Goal: Transaction & Acquisition: Book appointment/travel/reservation

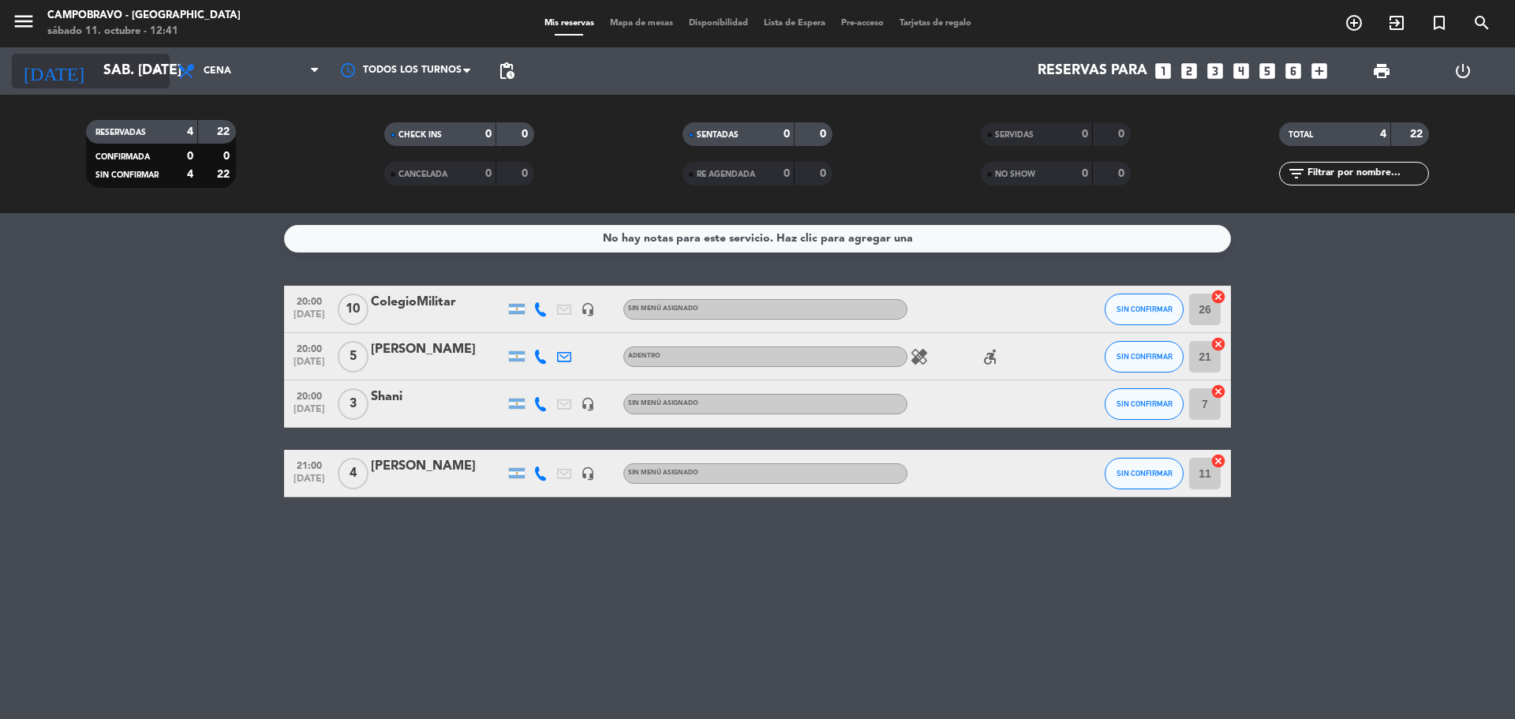
click at [120, 65] on input "sáb. [DATE]" at bounding box center [186, 71] width 183 height 32
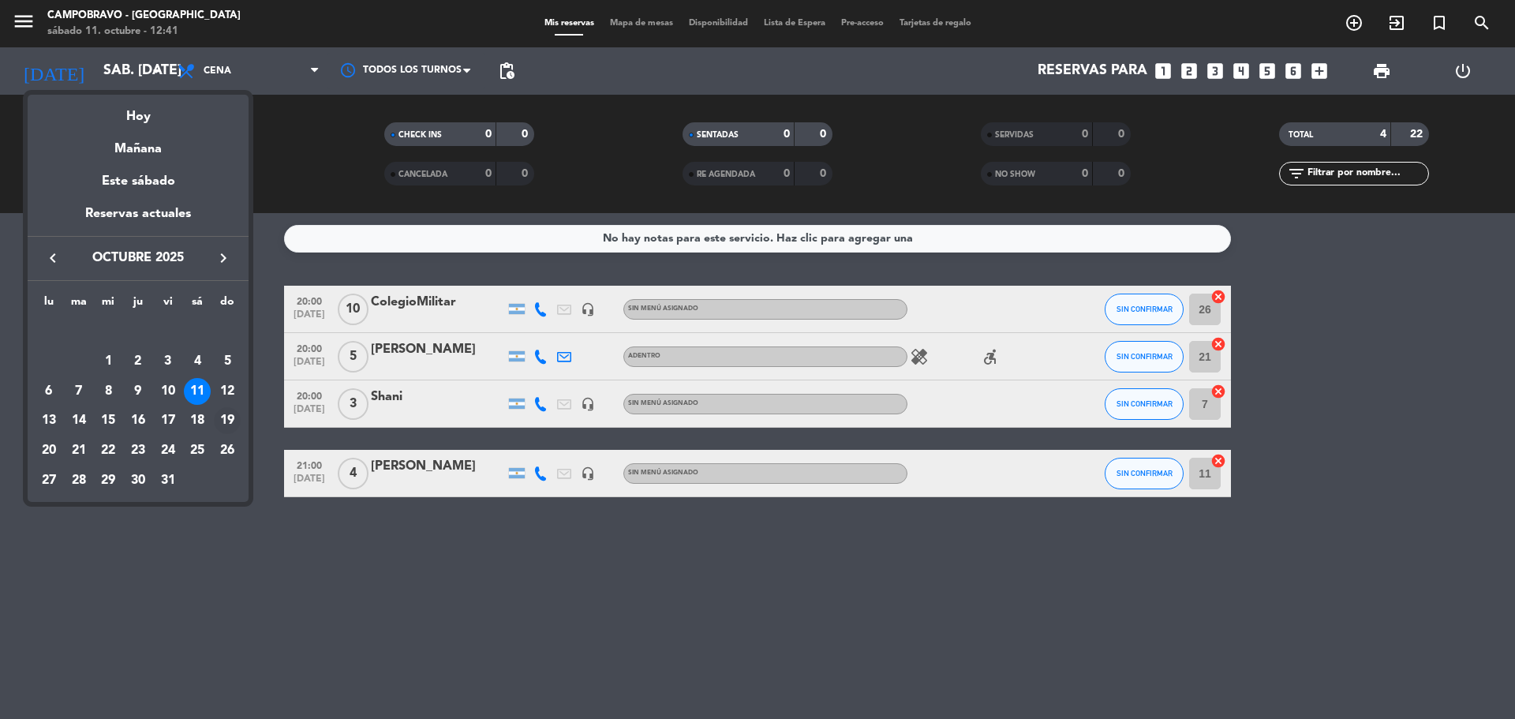
click at [228, 414] on div "19" at bounding box center [227, 420] width 27 height 27
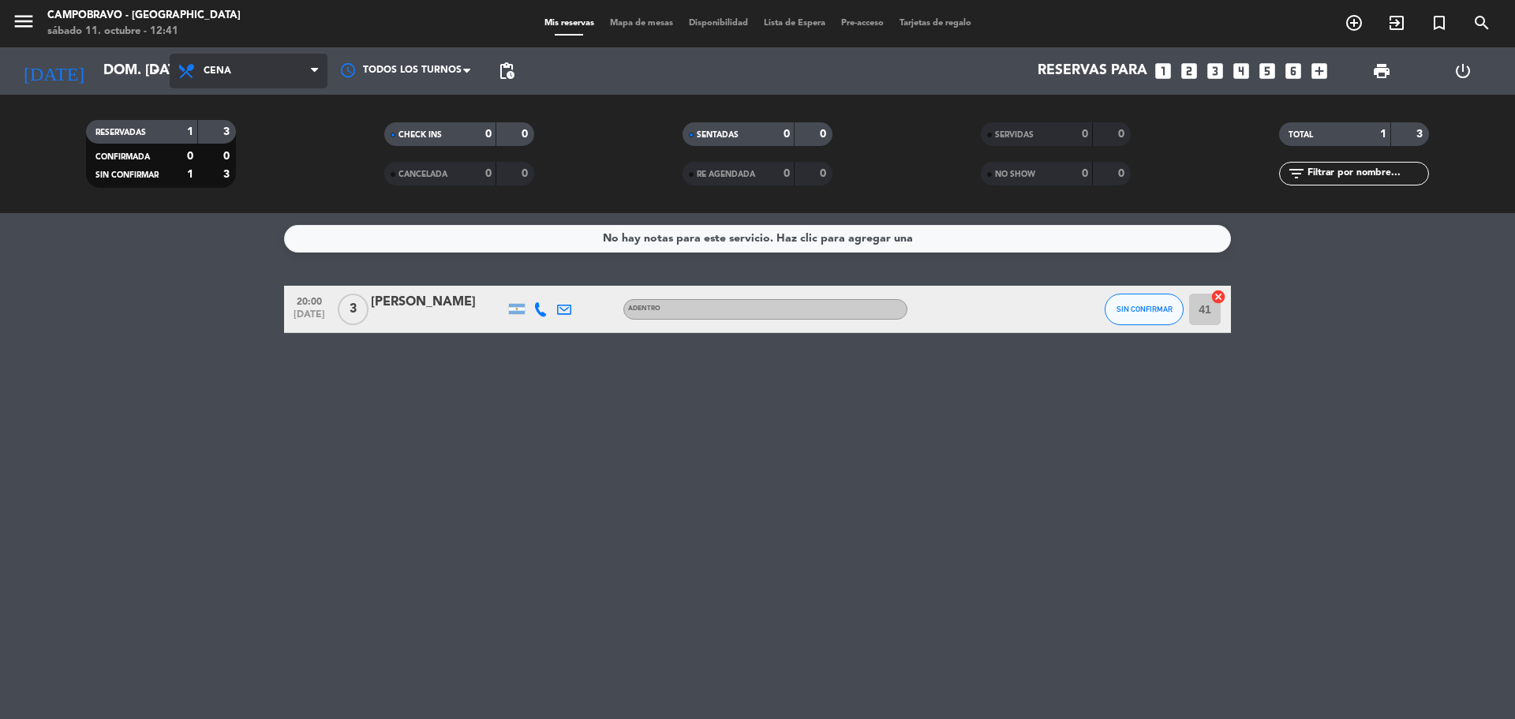
click at [258, 79] on span "Cena" at bounding box center [249, 71] width 158 height 35
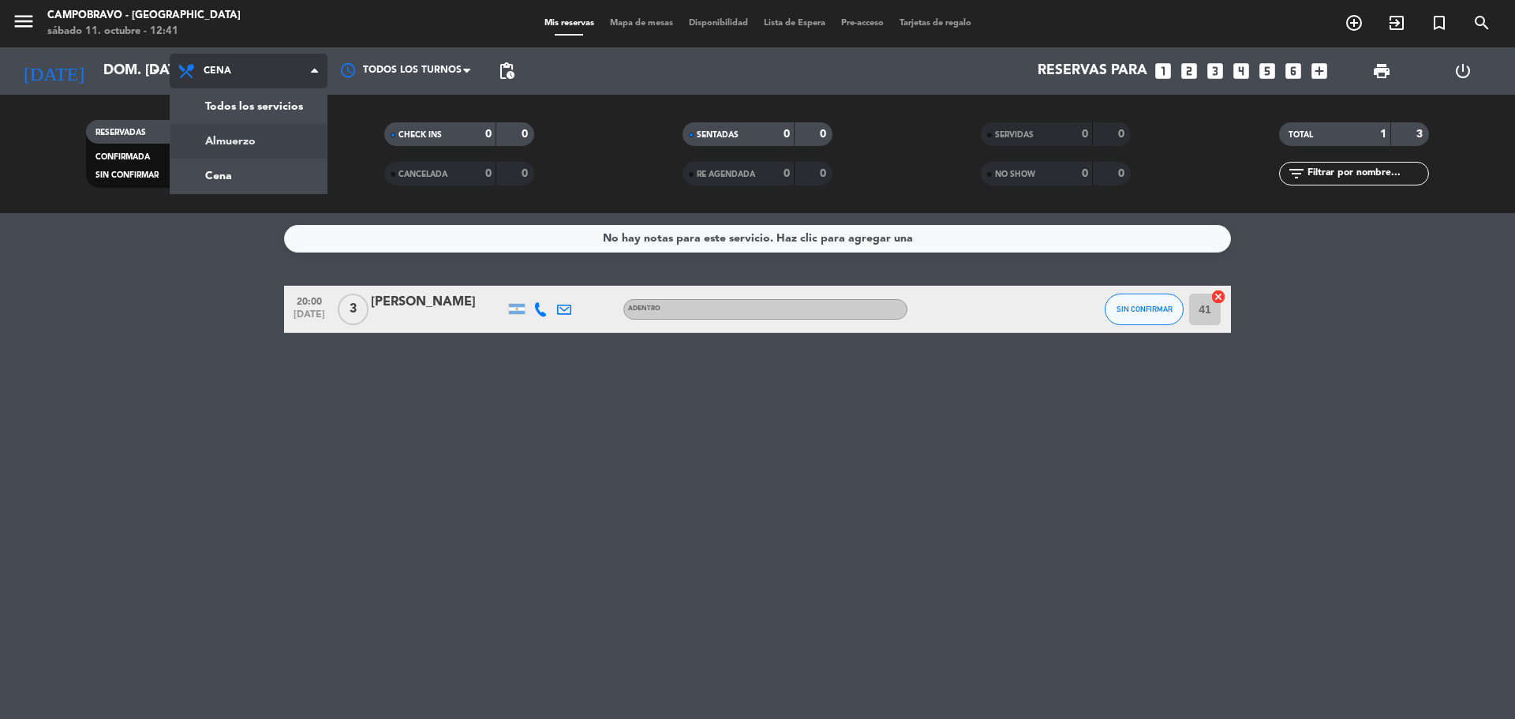
click at [274, 148] on div "menu Campobravo - Las Cañitas sábado 11. octubre - 12:41 Mis reservas Mapa de m…" at bounding box center [757, 106] width 1515 height 213
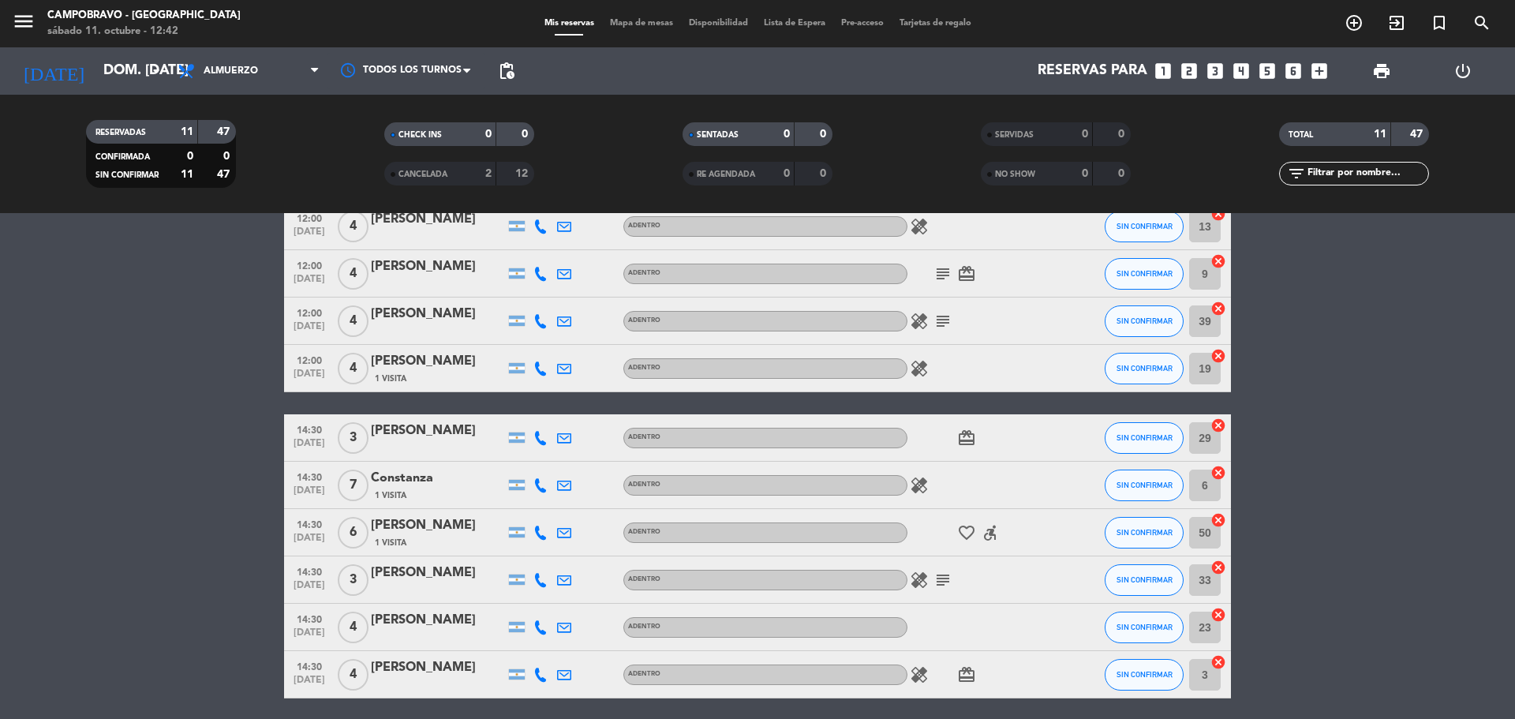
scroll to position [31, 0]
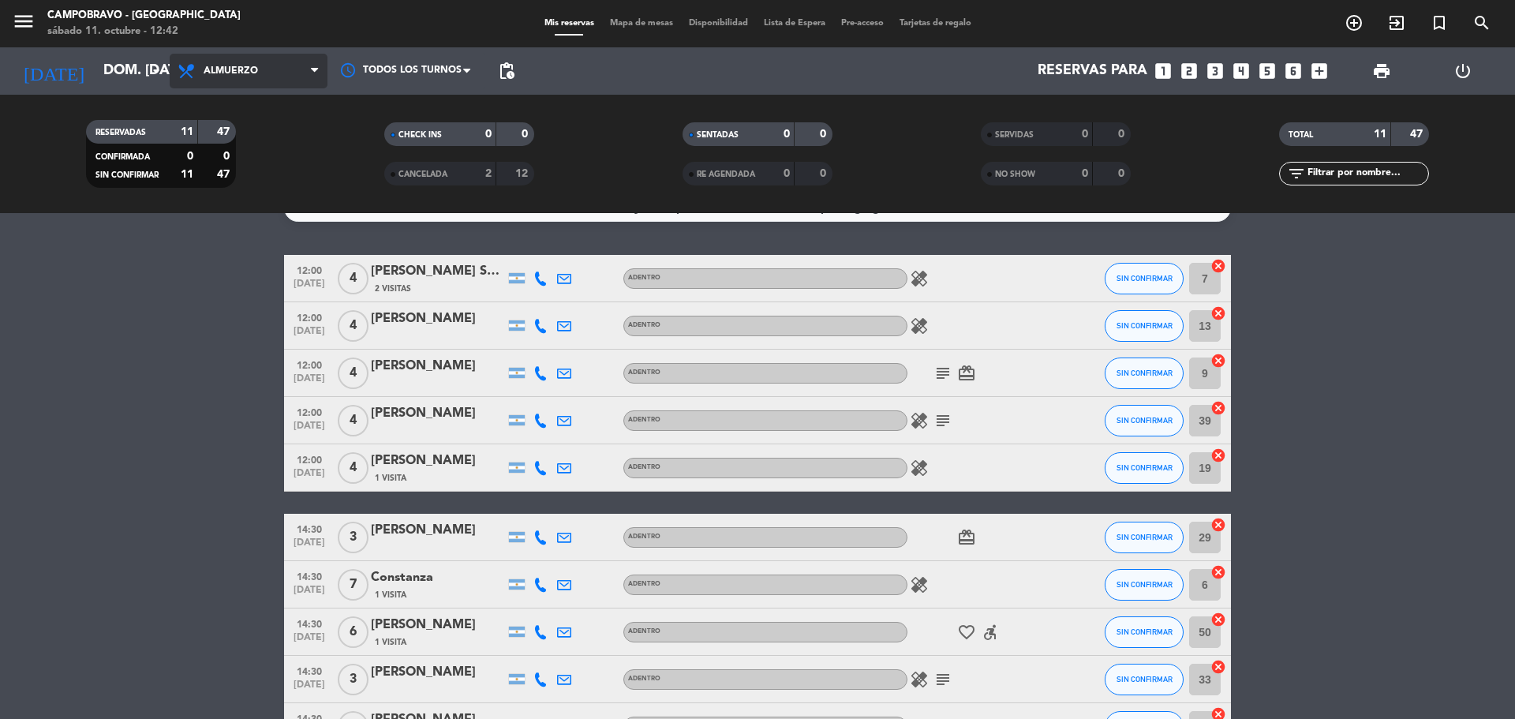
click at [246, 63] on span "Almuerzo" at bounding box center [249, 71] width 158 height 35
click at [213, 132] on div "menu Campobravo - Las Cañitas sábado 11. octubre - 12:42 Mis reservas Mapa de m…" at bounding box center [757, 106] width 1515 height 213
click at [155, 73] on icon "arrow_drop_down" at bounding box center [156, 71] width 19 height 19
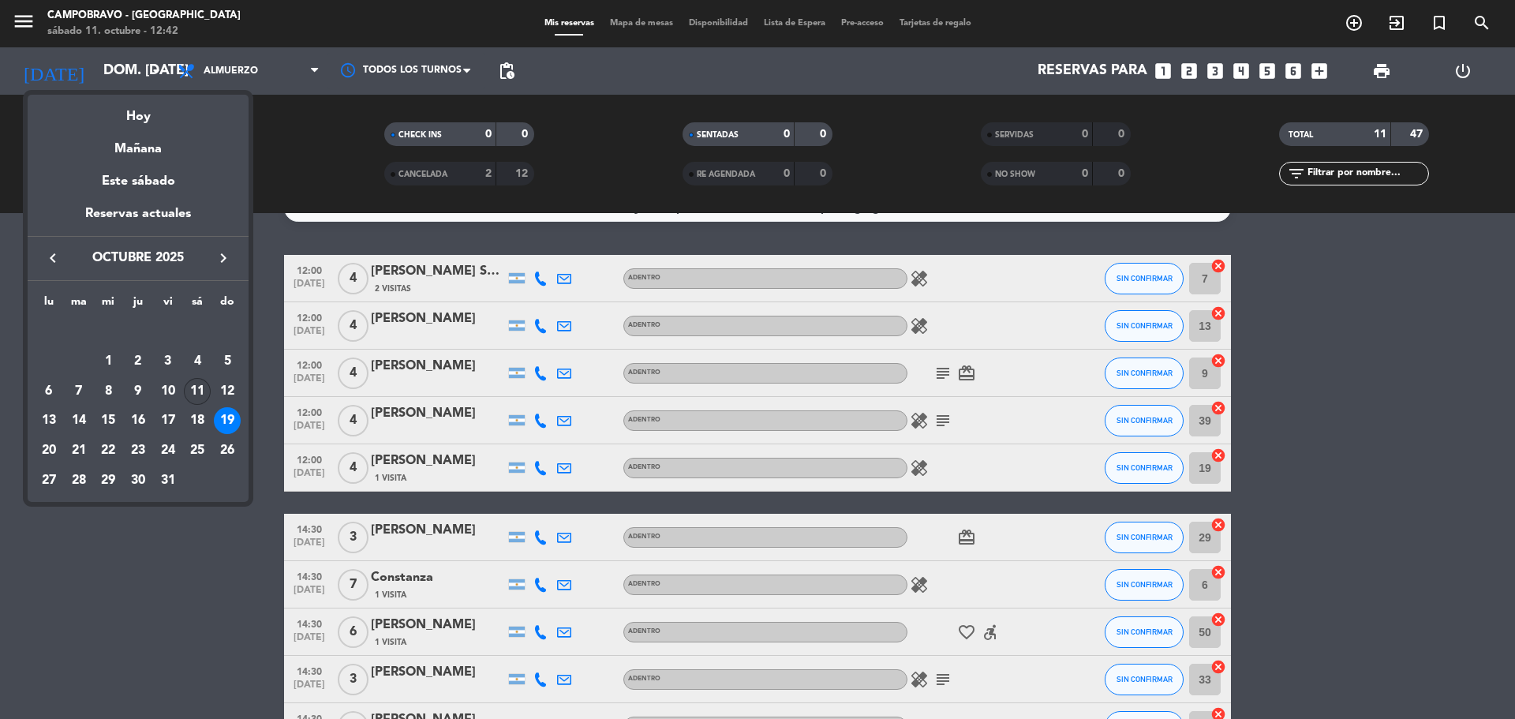
click at [199, 388] on div "11" at bounding box center [197, 391] width 27 height 27
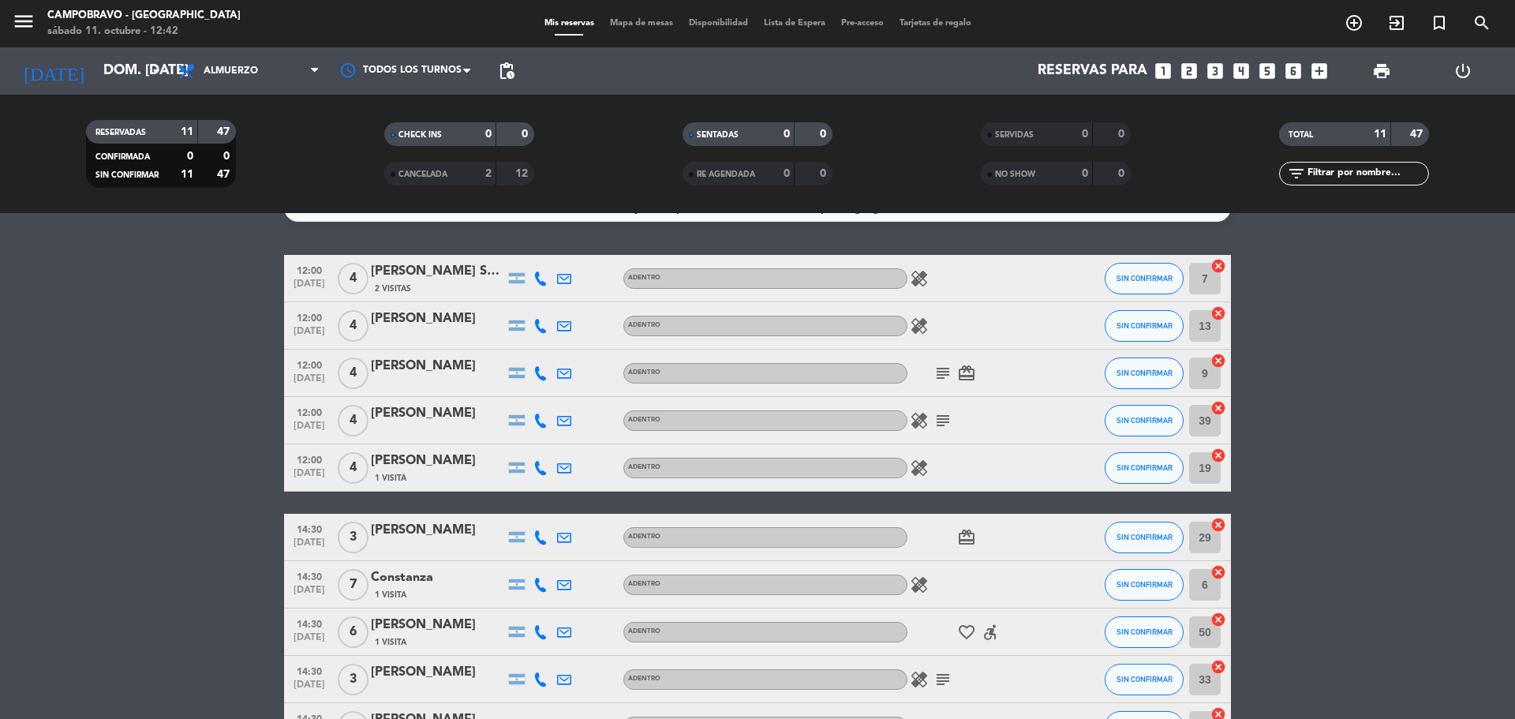
type input "sáb. [DATE]"
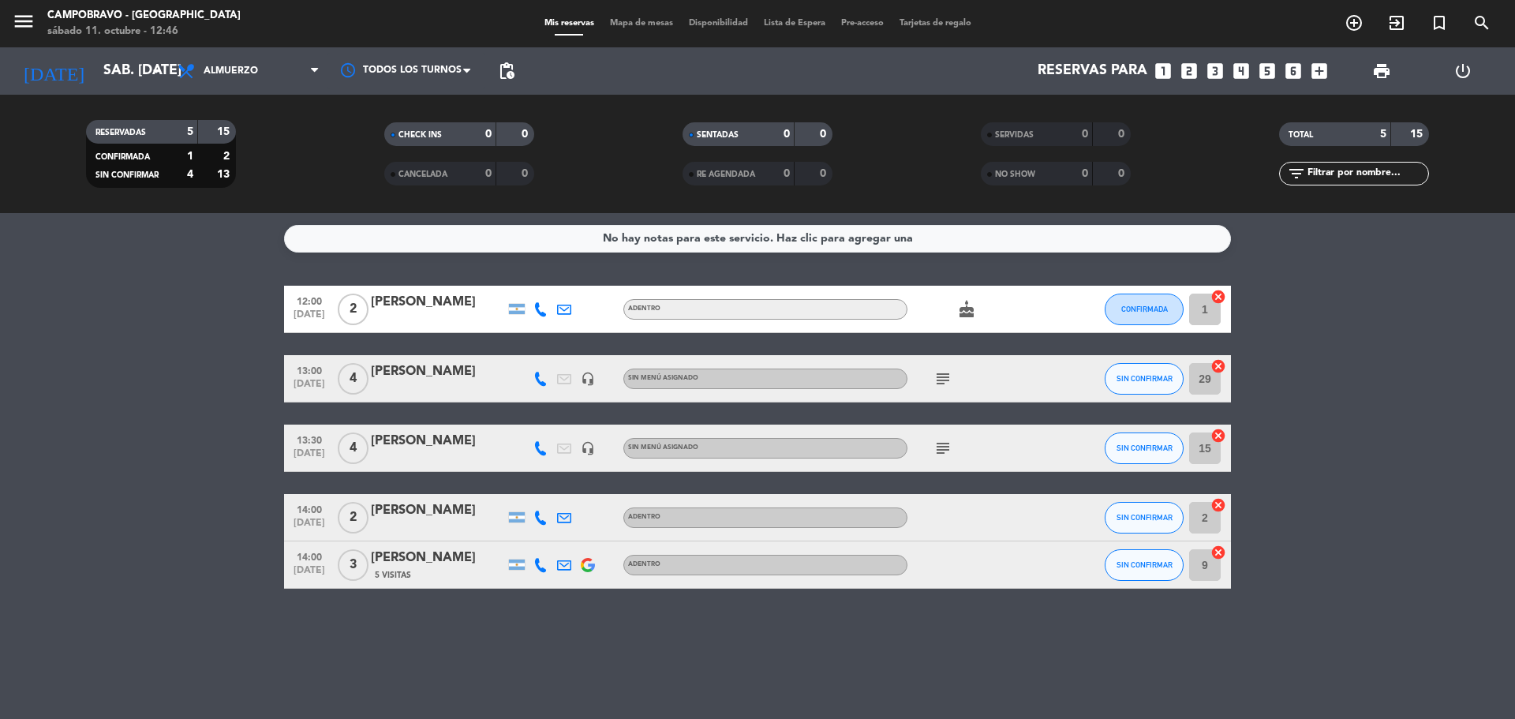
click at [1241, 74] on icon "looks_4" at bounding box center [1241, 71] width 21 height 21
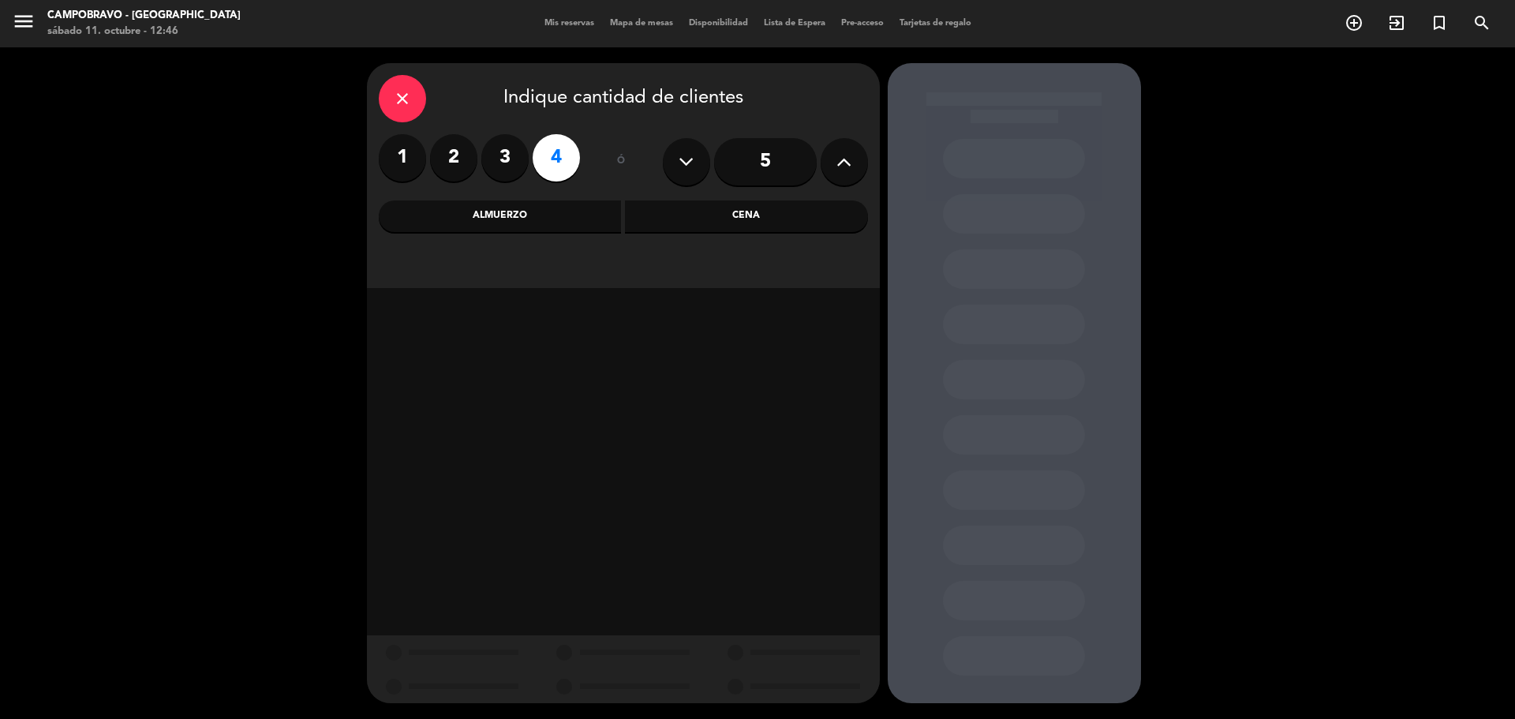
click at [551, 227] on div "Almuerzo" at bounding box center [500, 216] width 243 height 32
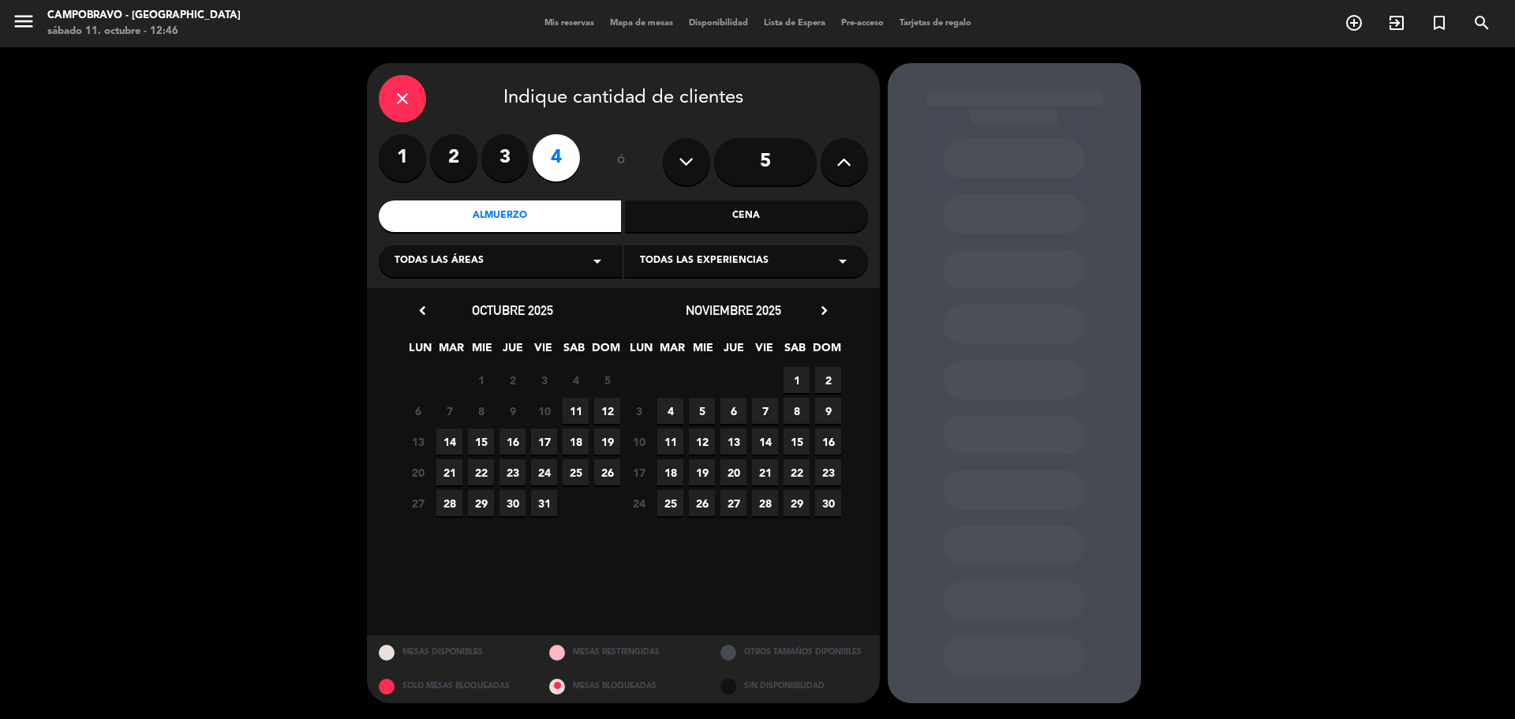
click at [575, 411] on span "11" at bounding box center [576, 411] width 26 height 26
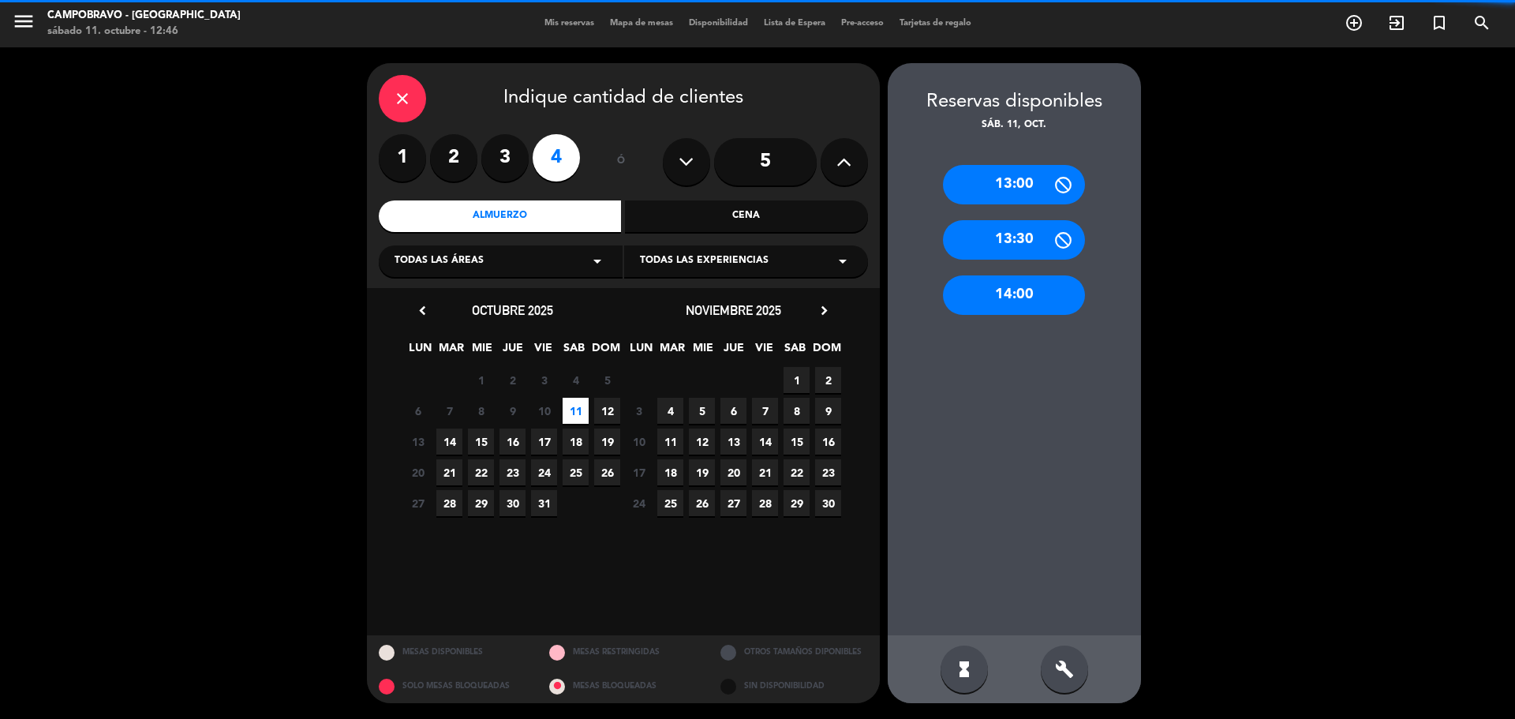
click at [605, 408] on span "12" at bounding box center [607, 411] width 26 height 26
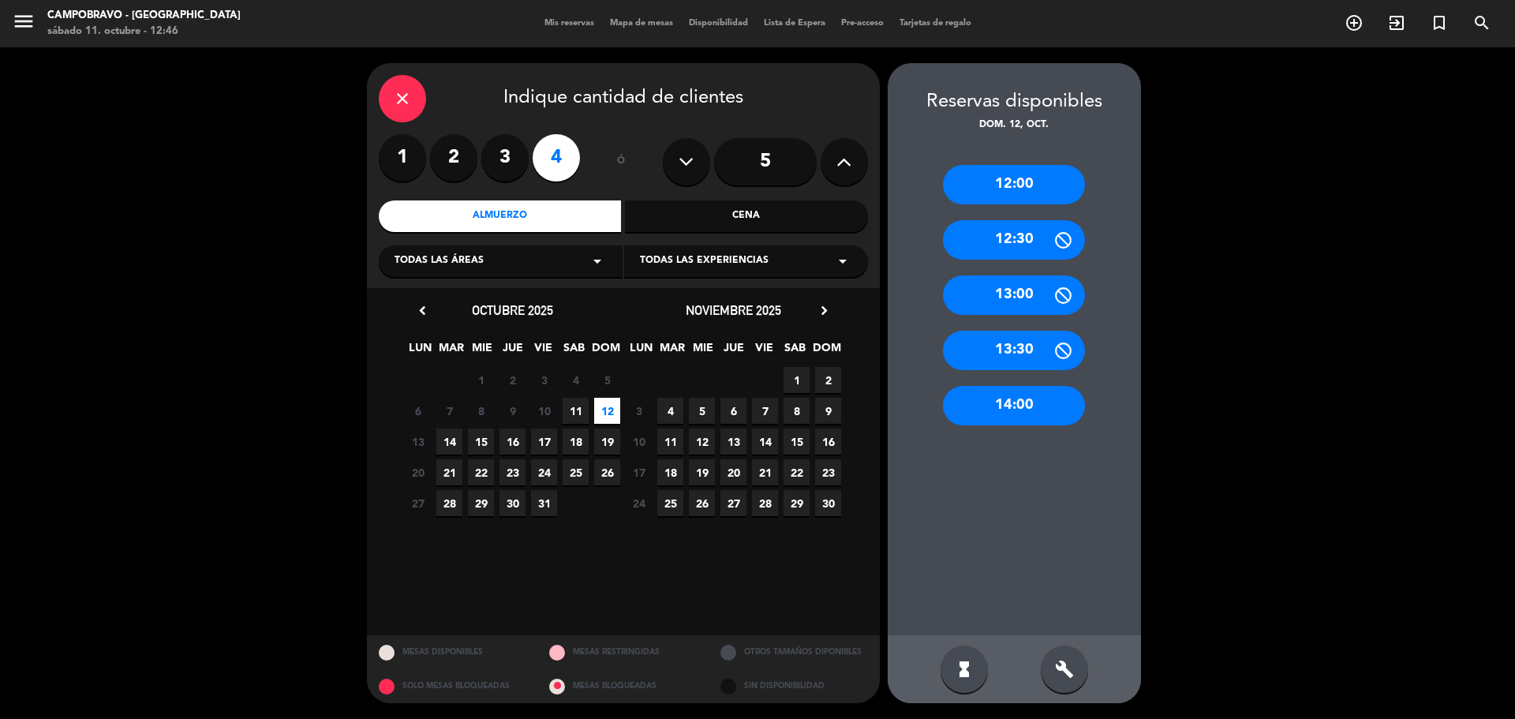
drag, startPoint x: 1009, startPoint y: 347, endPoint x: 965, endPoint y: 329, distance: 47.1
click at [1009, 348] on div "13:30" at bounding box center [1014, 350] width 142 height 39
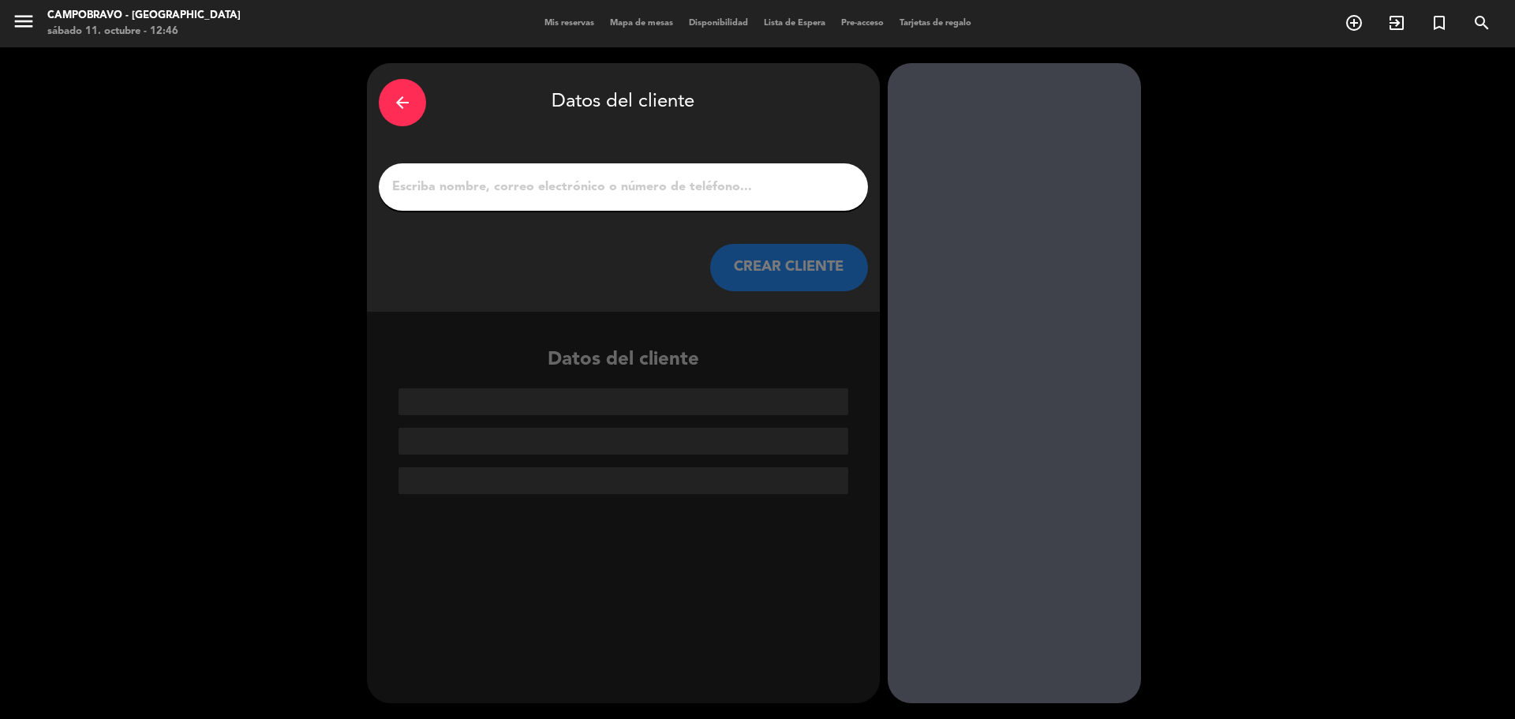
click at [649, 188] on input "1" at bounding box center [624, 187] width 466 height 22
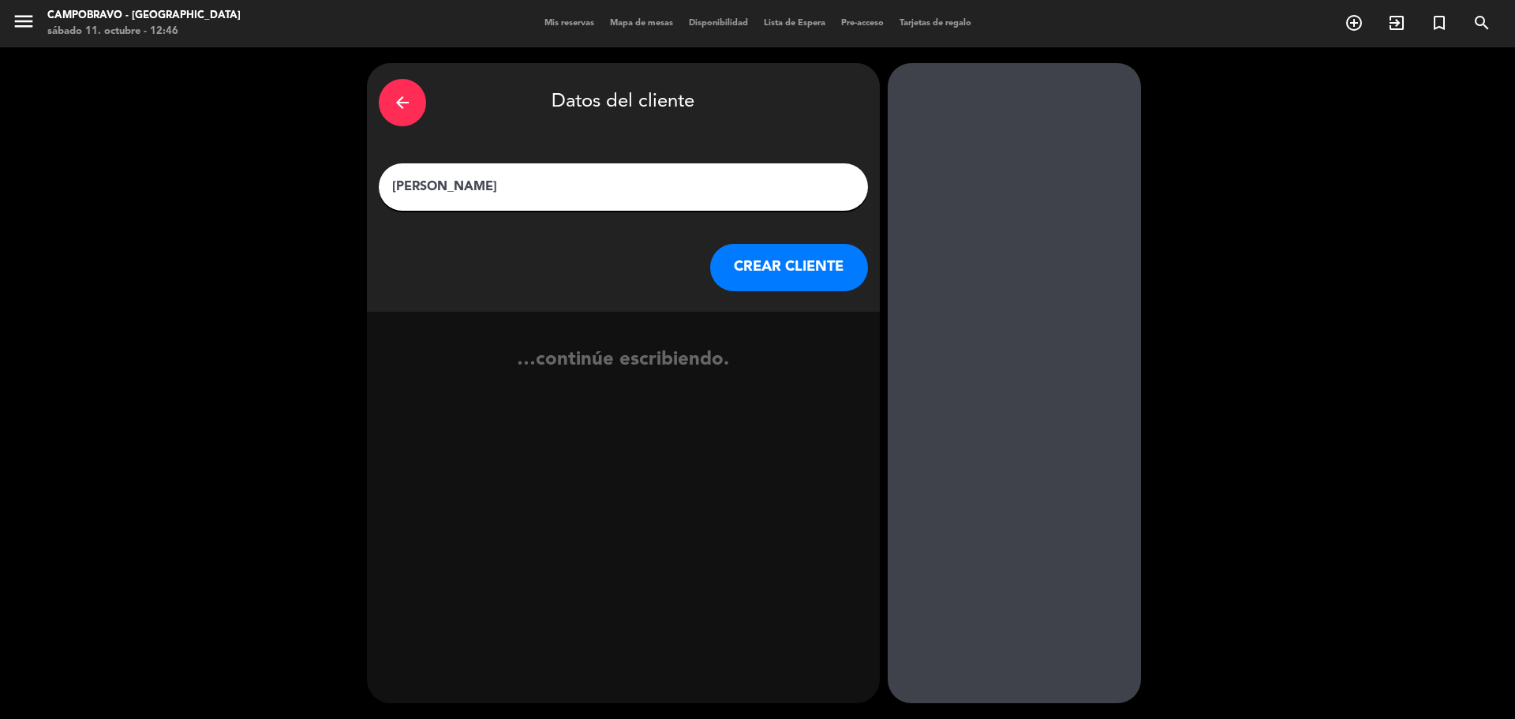
type input "[PERSON_NAME]"
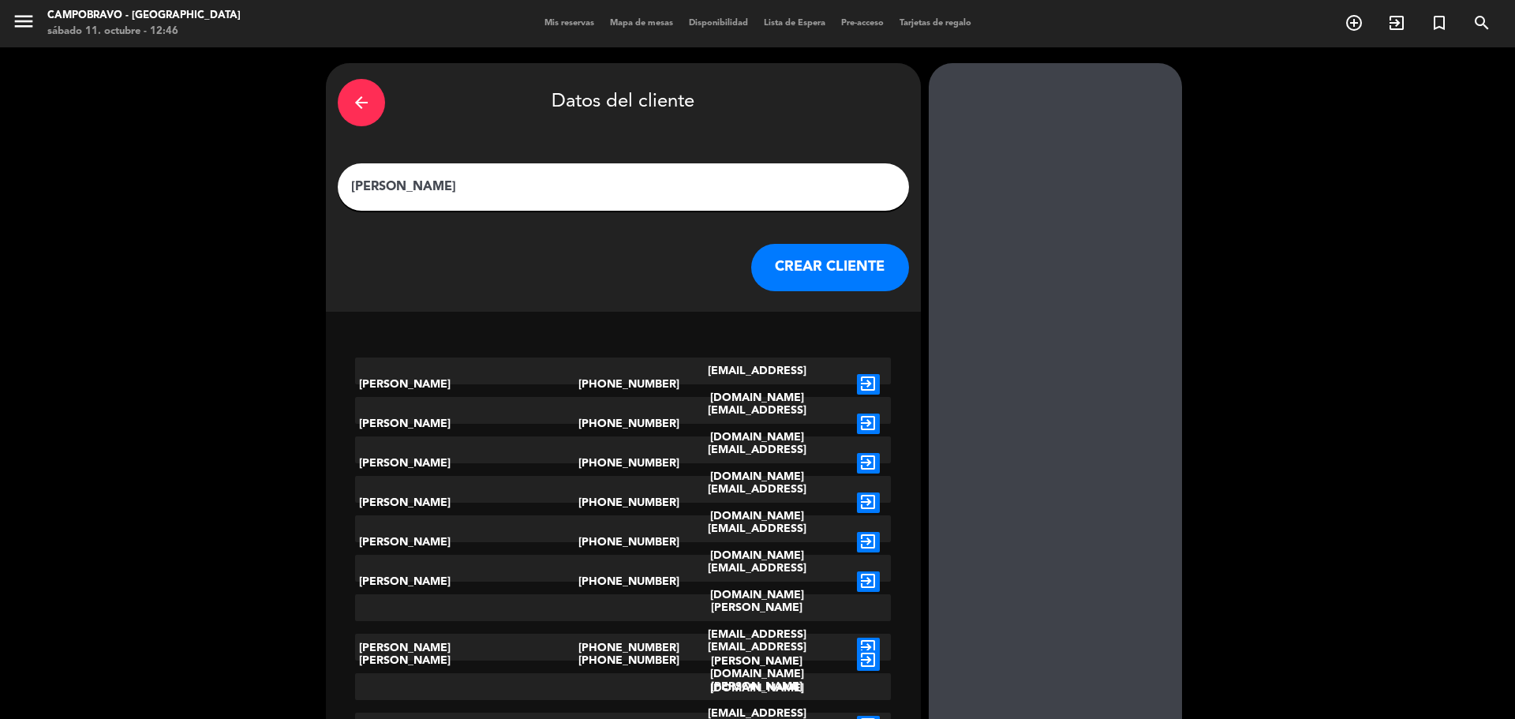
click at [751, 270] on button "CREAR CLIENTE" at bounding box center [830, 267] width 158 height 47
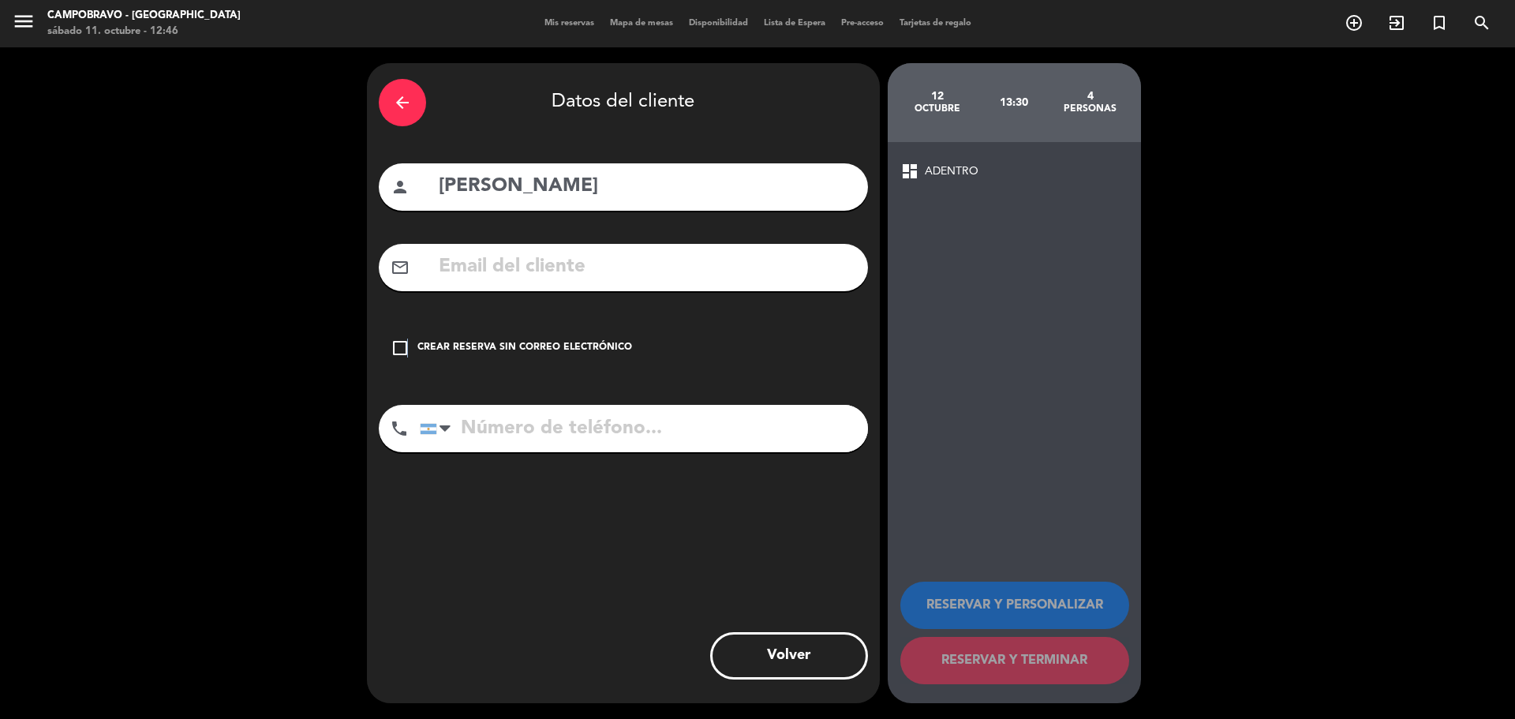
click at [407, 346] on icon "check_box_outline_blank" at bounding box center [400, 348] width 19 height 19
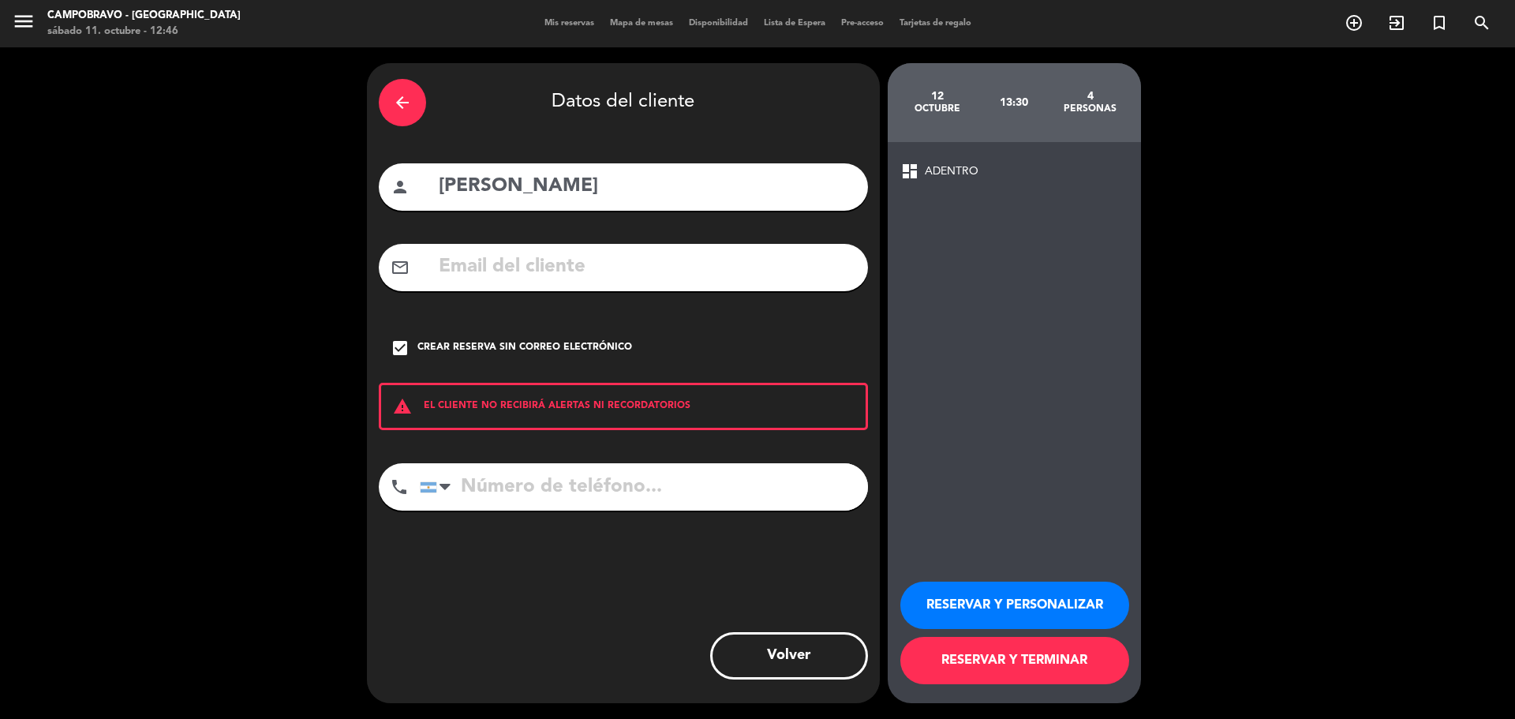
click at [556, 485] on input "tel" at bounding box center [644, 486] width 448 height 47
type input "1135791231"
click at [1005, 653] on button "RESERVAR Y TERMINAR" at bounding box center [1015, 660] width 229 height 47
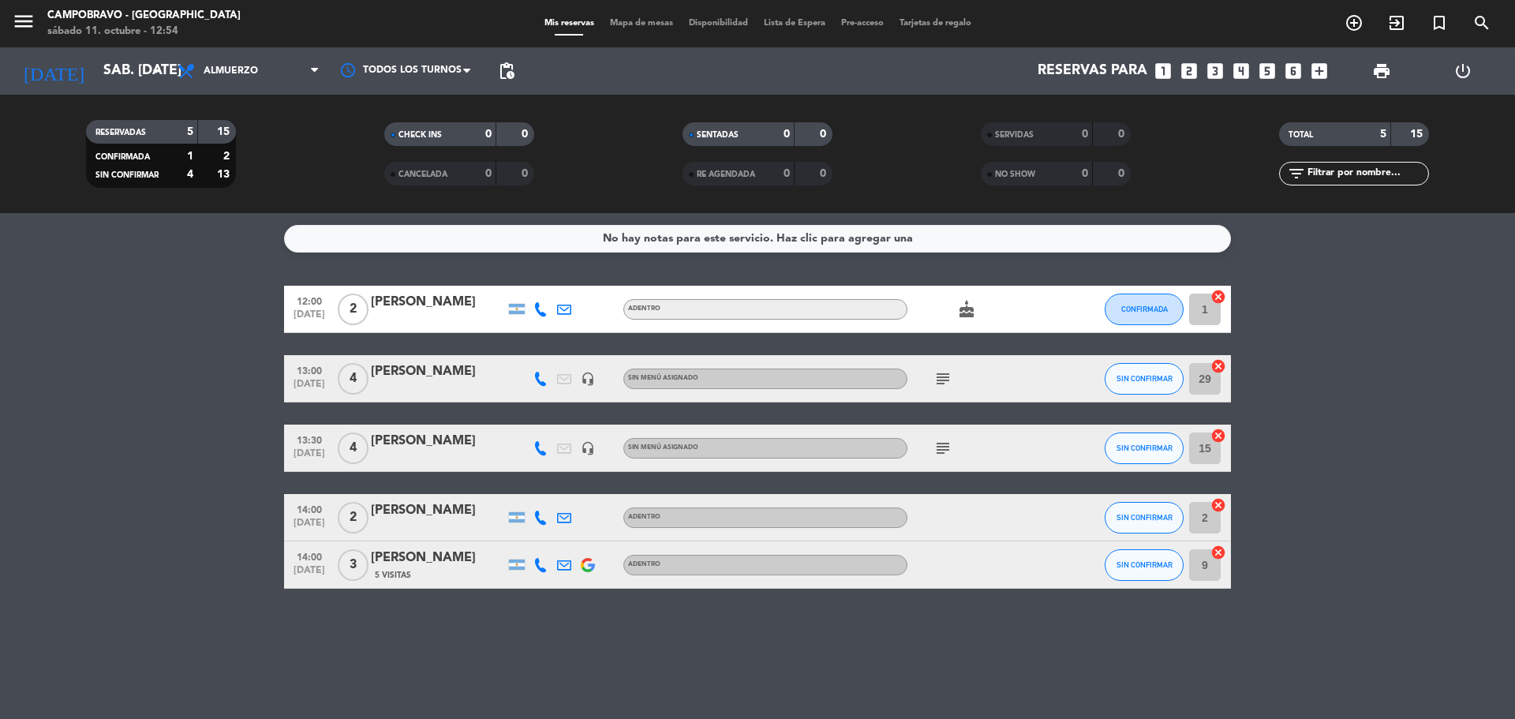
click at [1241, 75] on icon "looks_4" at bounding box center [1241, 71] width 21 height 21
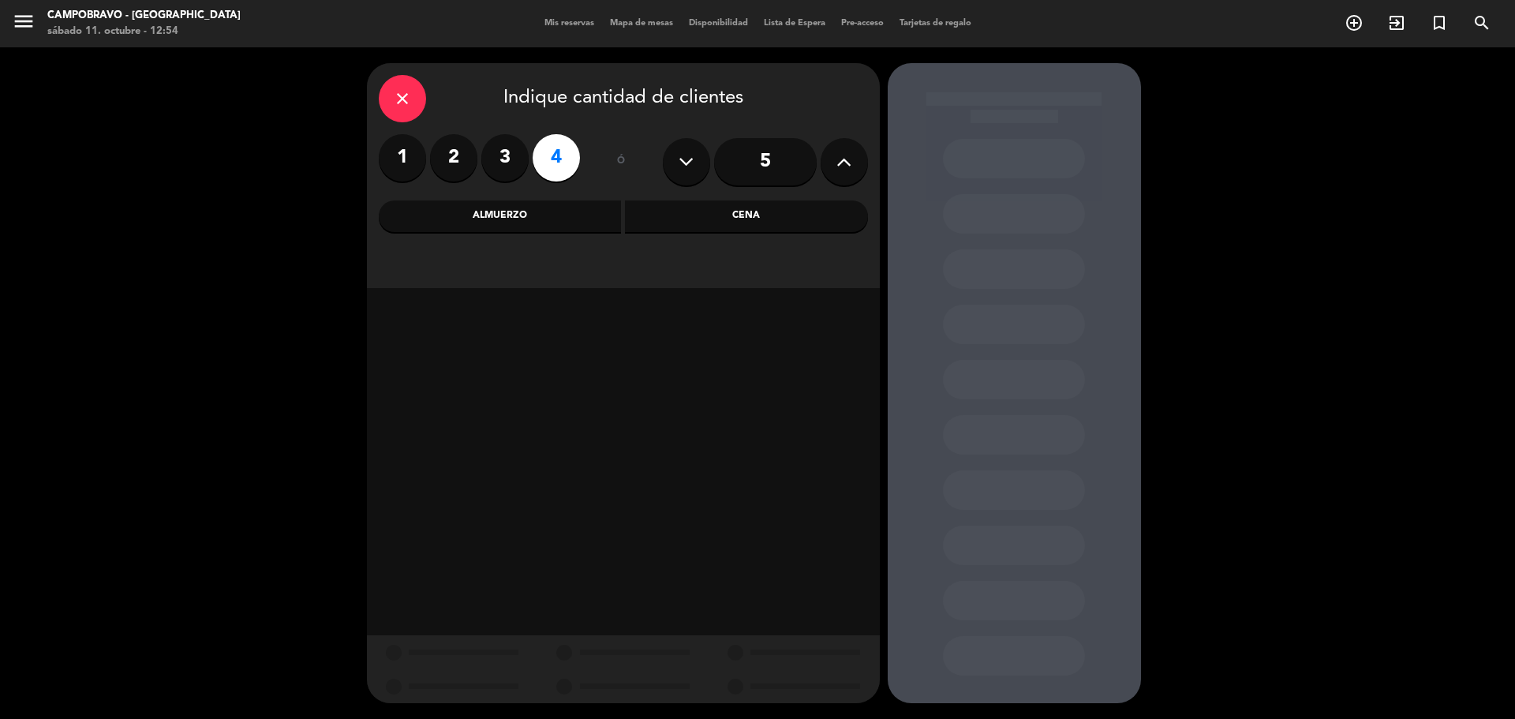
click at [676, 215] on div "Cena" at bounding box center [746, 216] width 243 height 32
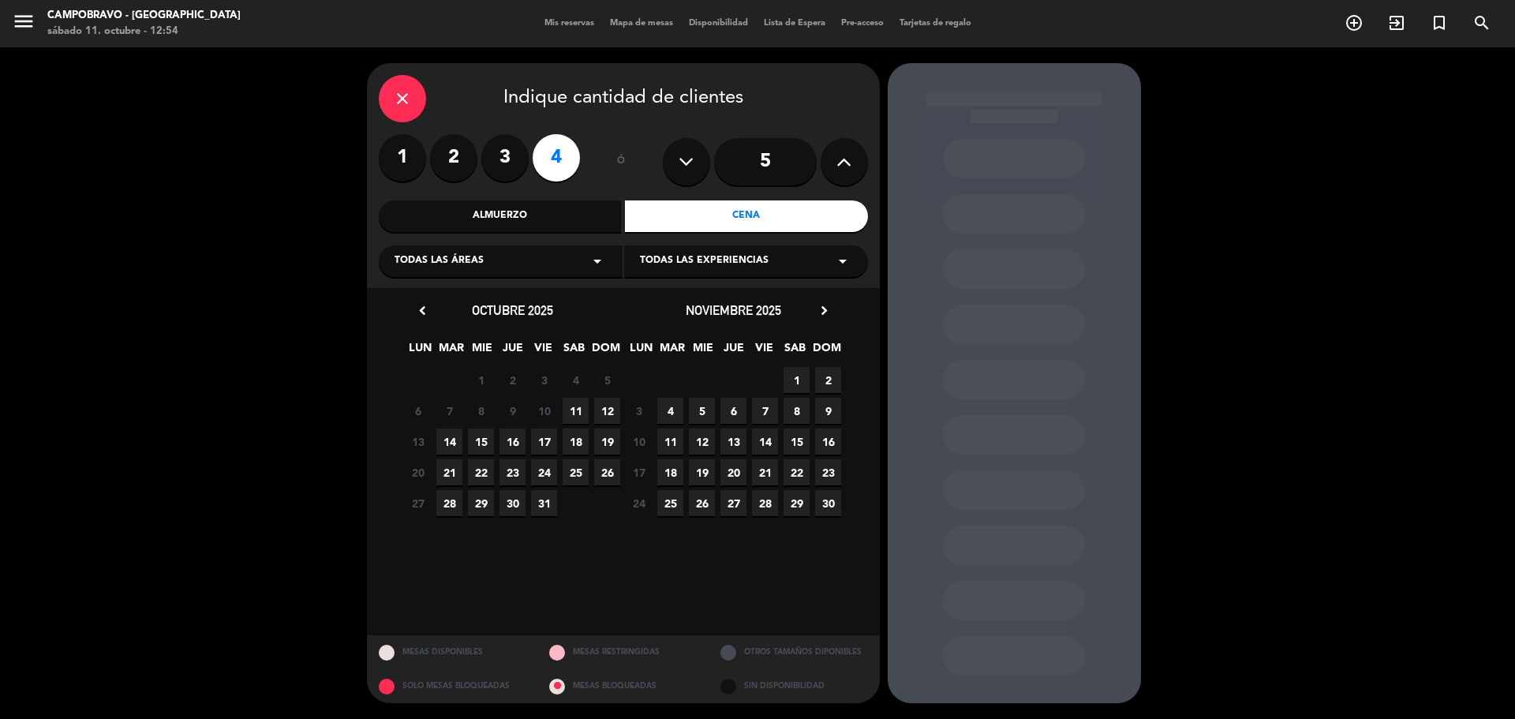
click at [569, 408] on span "11" at bounding box center [576, 411] width 26 height 26
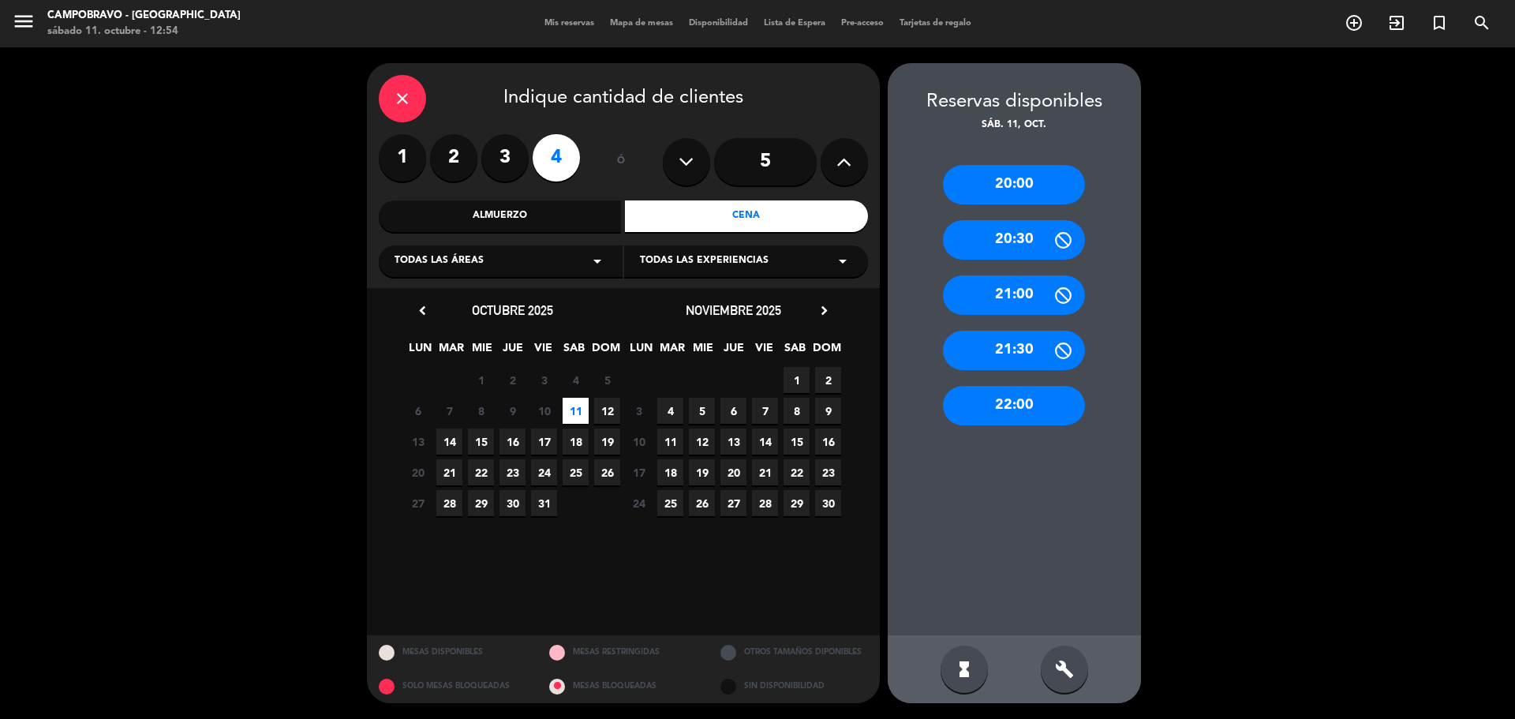
click at [1035, 359] on div "21:30" at bounding box center [1014, 350] width 142 height 39
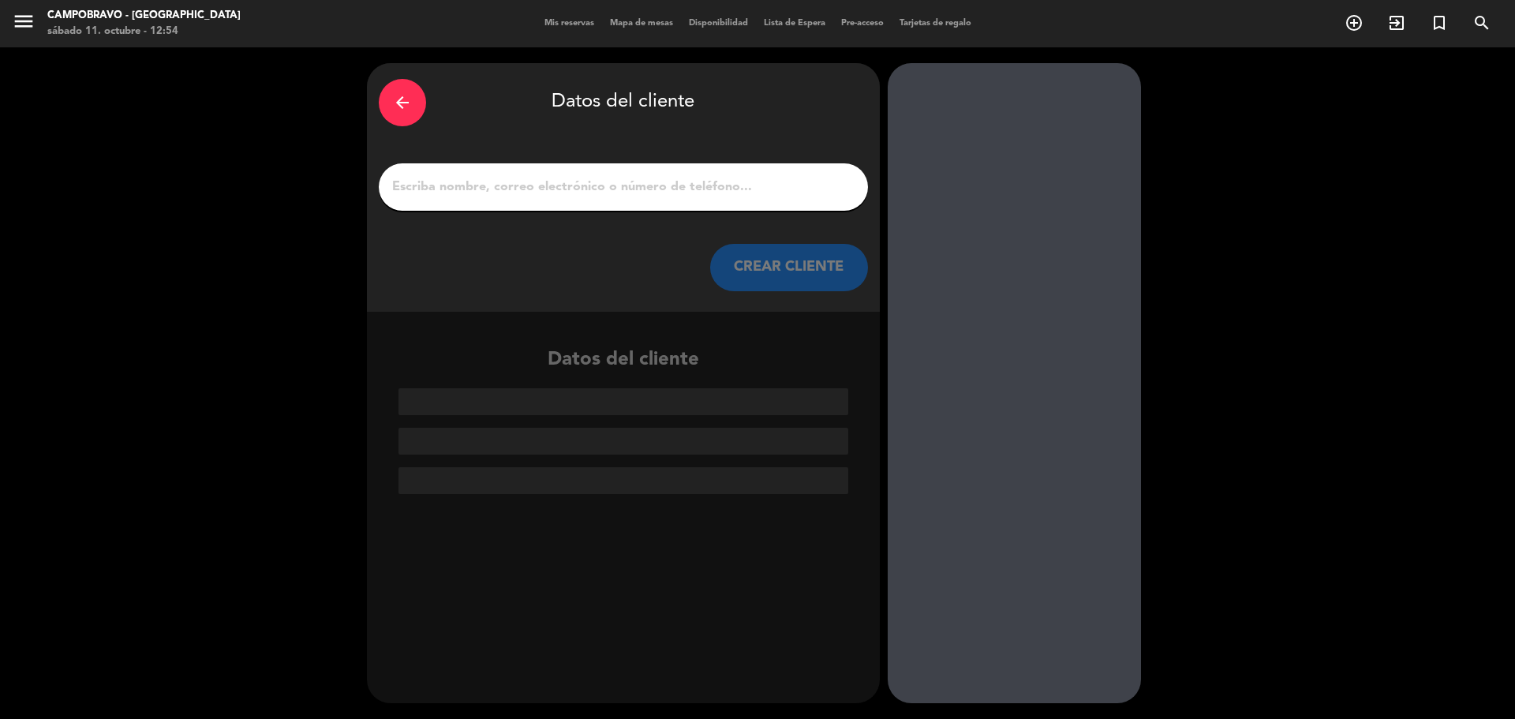
click at [607, 178] on input "1" at bounding box center [624, 187] width 466 height 22
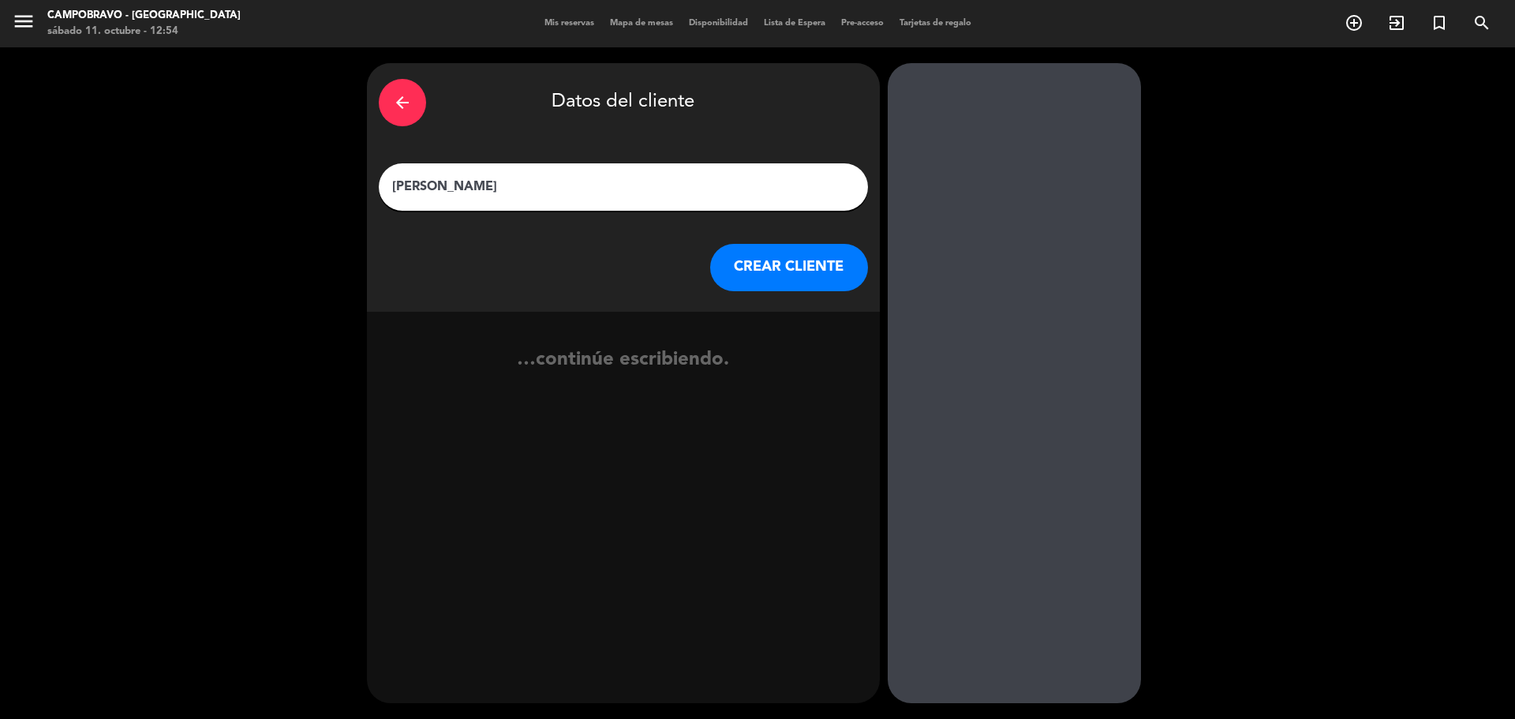
type input "[PERSON_NAME]"
click at [832, 278] on button "CREAR CLIENTE" at bounding box center [789, 267] width 158 height 47
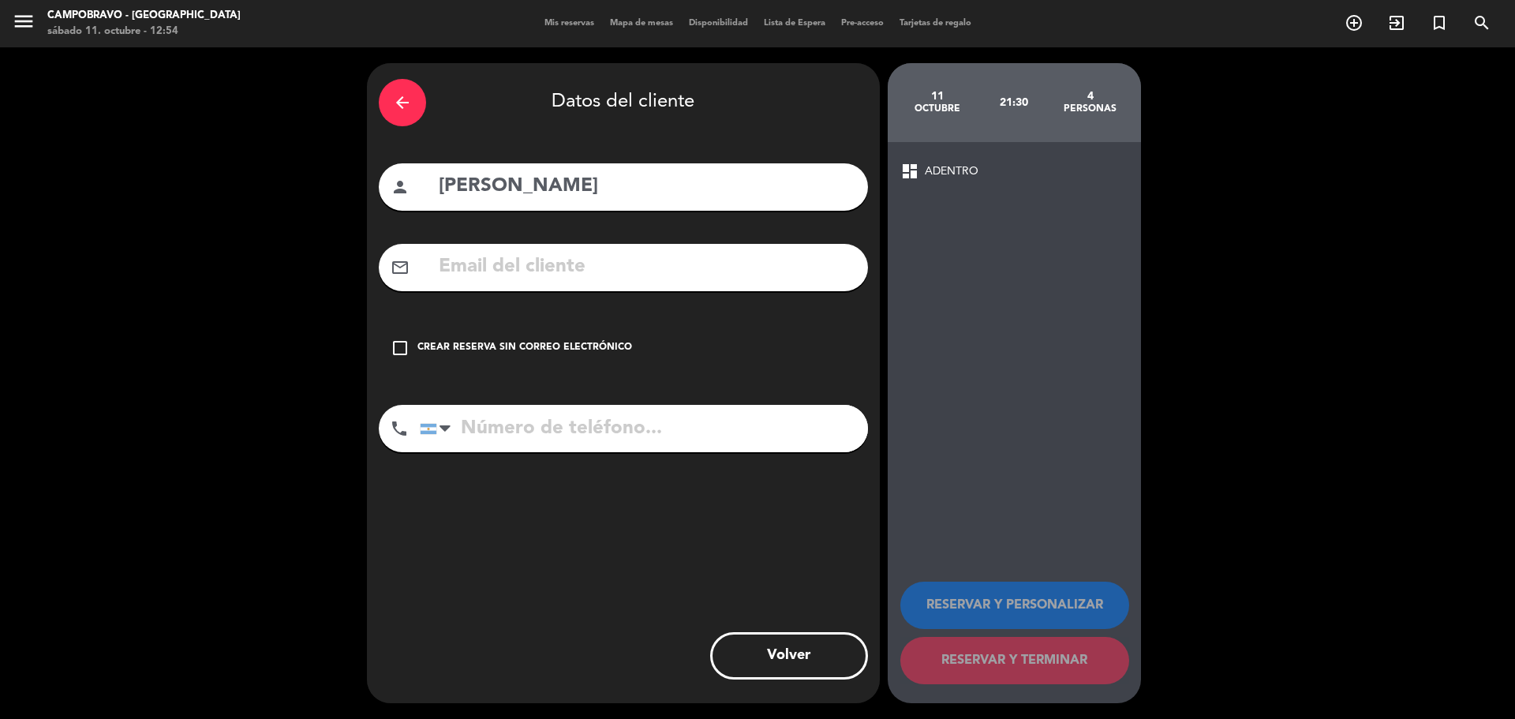
click at [401, 354] on icon "check_box_outline_blank" at bounding box center [400, 348] width 19 height 19
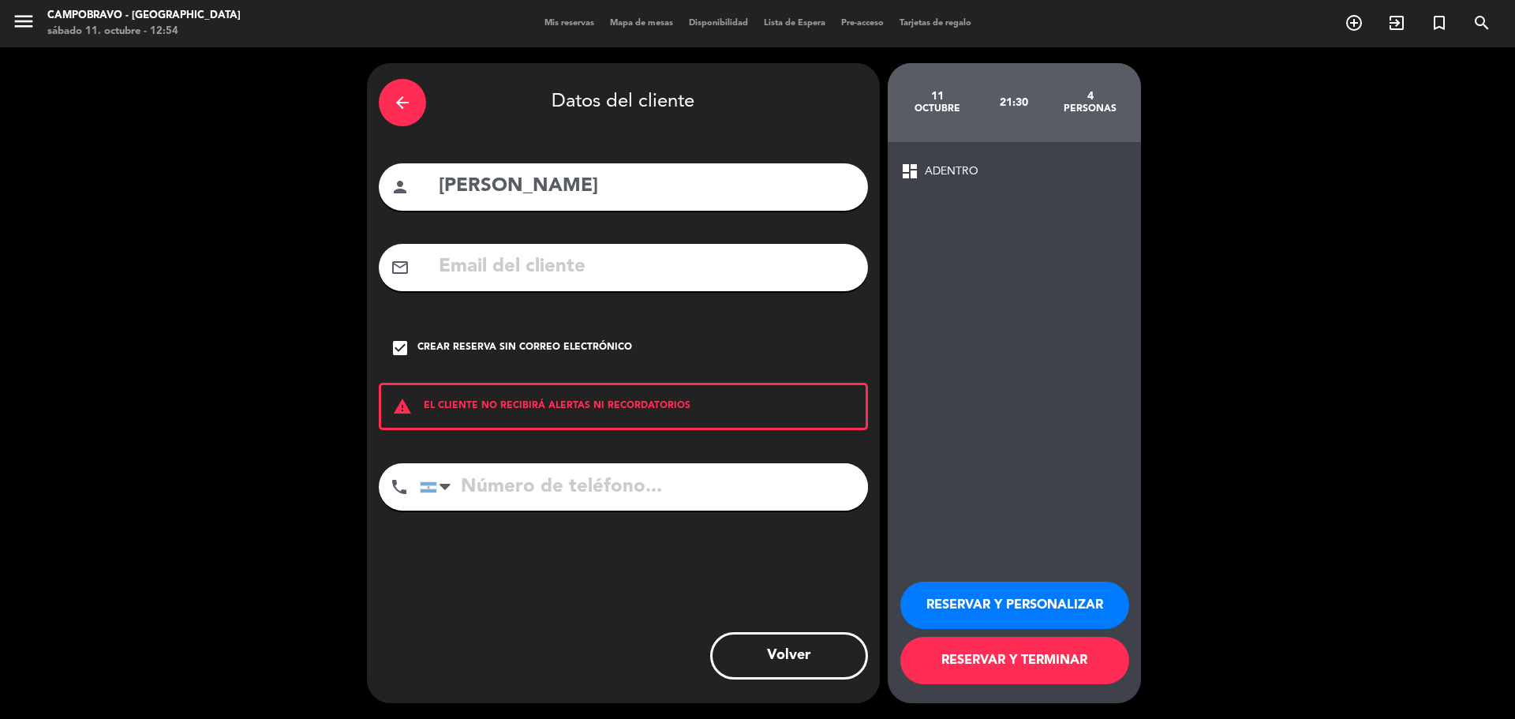
click at [498, 490] on input "tel" at bounding box center [644, 486] width 448 height 47
click at [706, 485] on input "tel" at bounding box center [644, 486] width 448 height 47
type input "1157249130"
click at [949, 663] on button "RESERVAR Y TERMINAR" at bounding box center [1015, 660] width 229 height 47
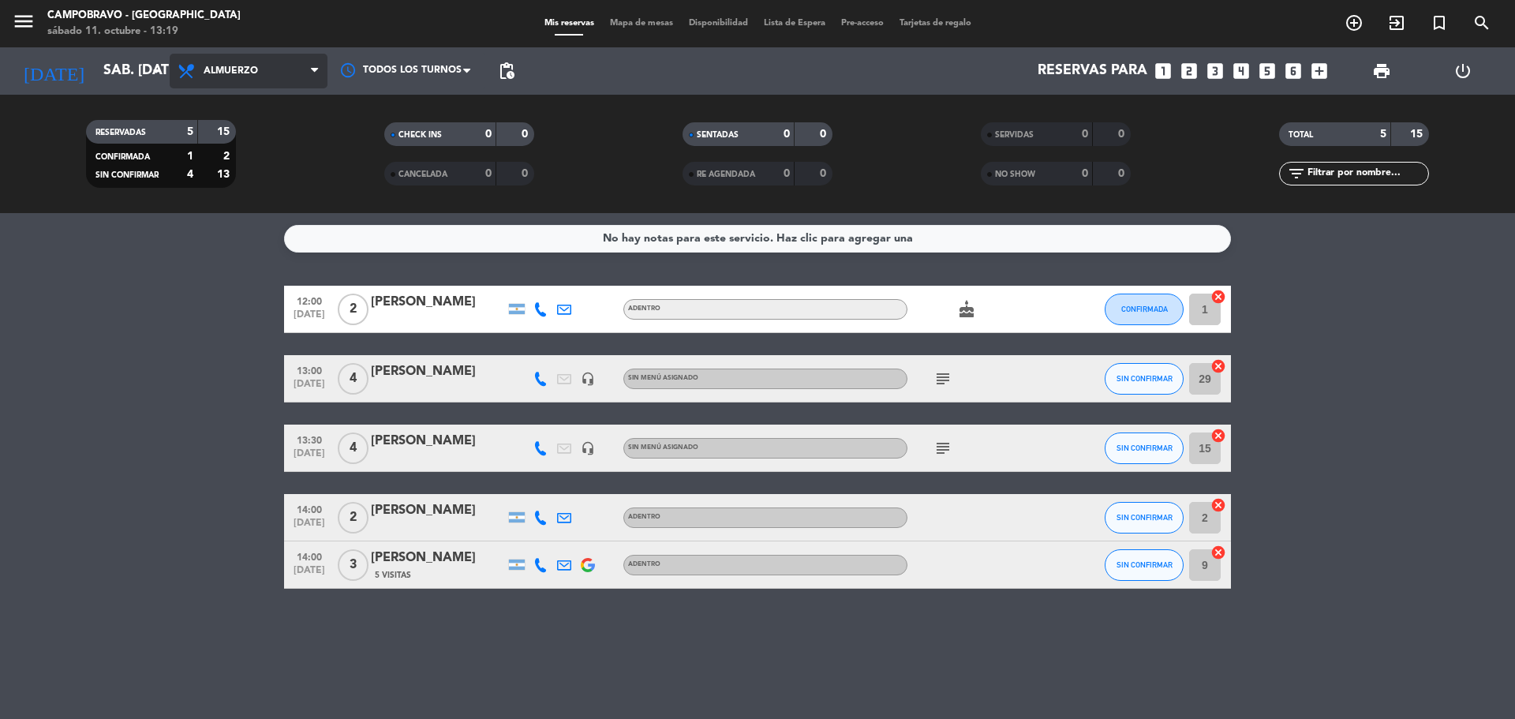
click at [231, 69] on span "Almuerzo" at bounding box center [231, 71] width 54 height 11
click at [251, 176] on div "menu Campobravo - Las Cañitas sábado 11. octubre - 13:19 Mis reservas Mapa de m…" at bounding box center [757, 106] width 1515 height 213
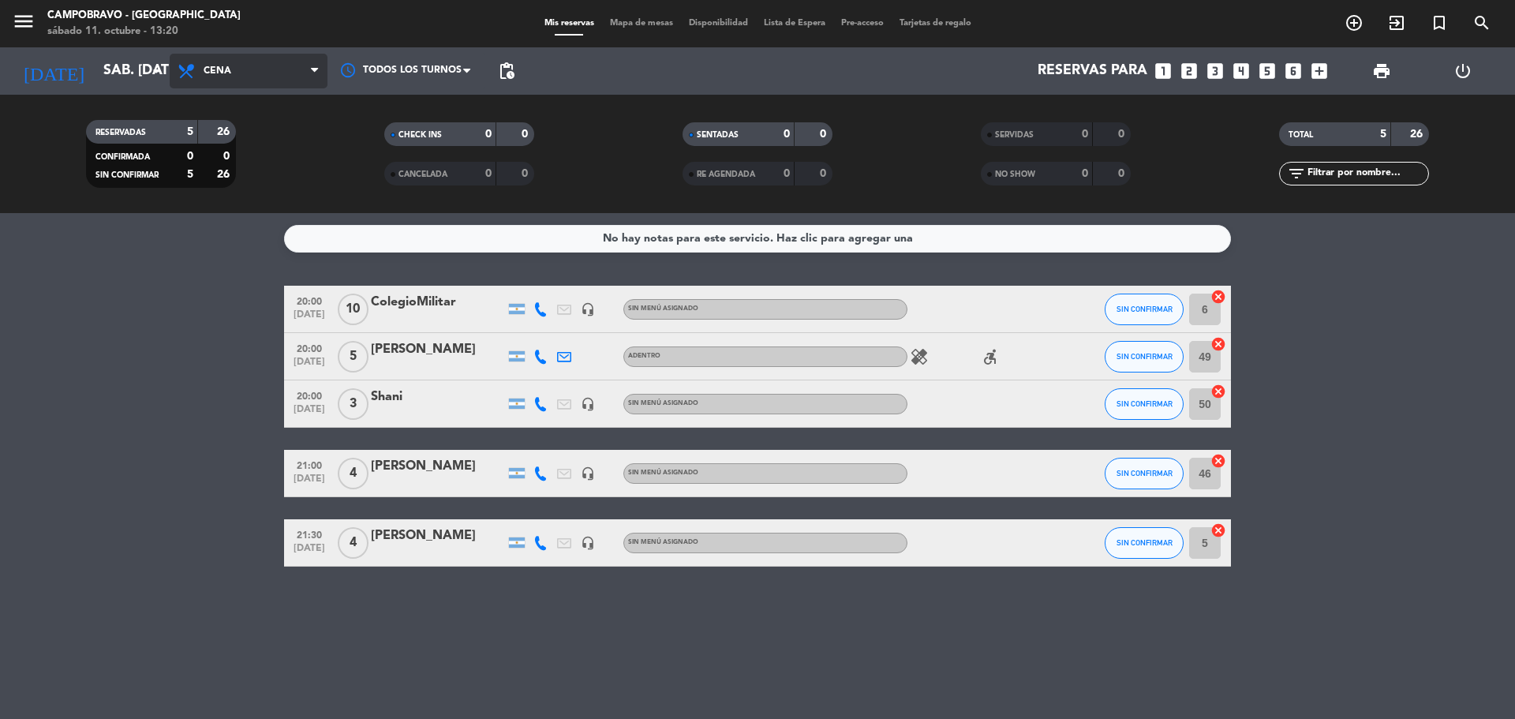
click at [250, 84] on span "Cena" at bounding box center [249, 71] width 158 height 35
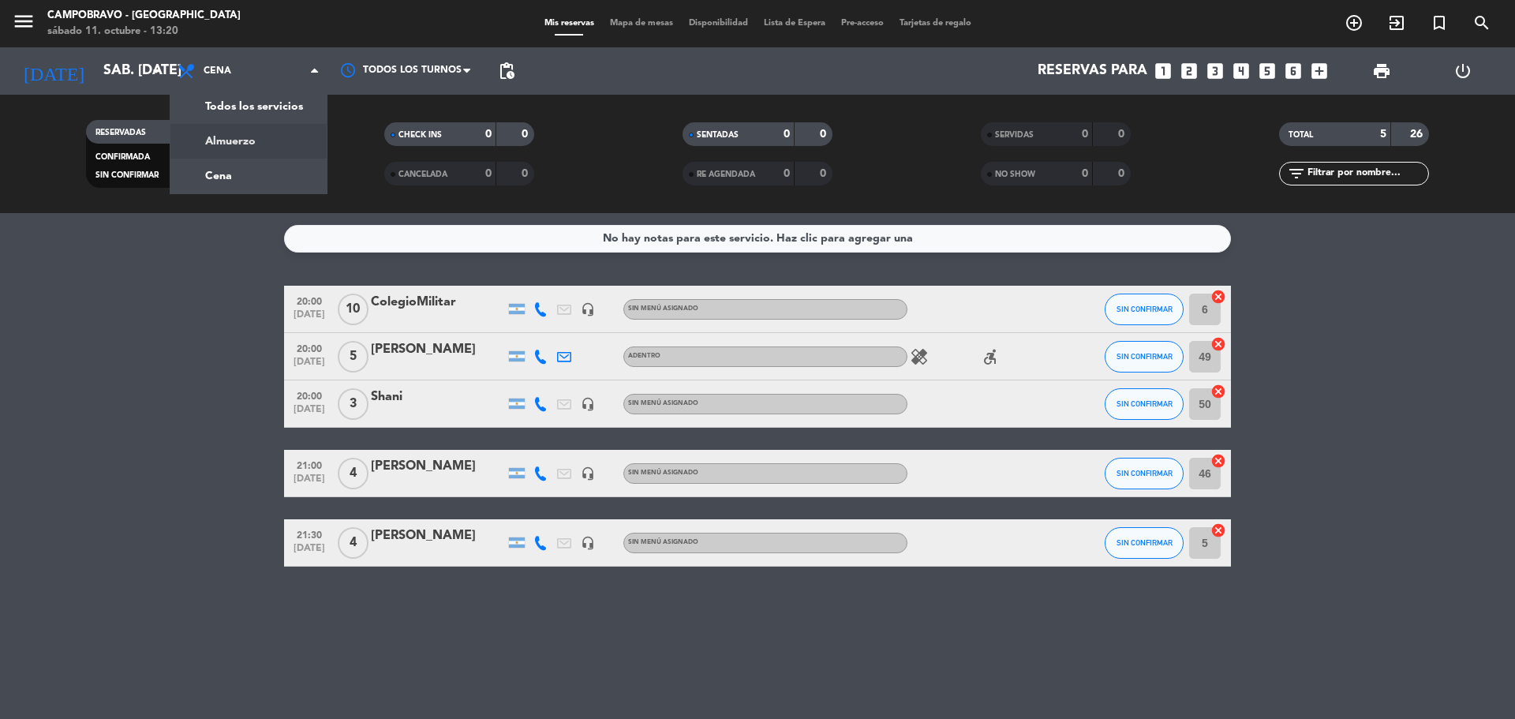
click at [235, 140] on div "menu Campobravo - Las Cañitas sábado 11. octubre - 13:20 Mis reservas Mapa de m…" at bounding box center [757, 106] width 1515 height 213
